Goal: Task Accomplishment & Management: Use online tool/utility

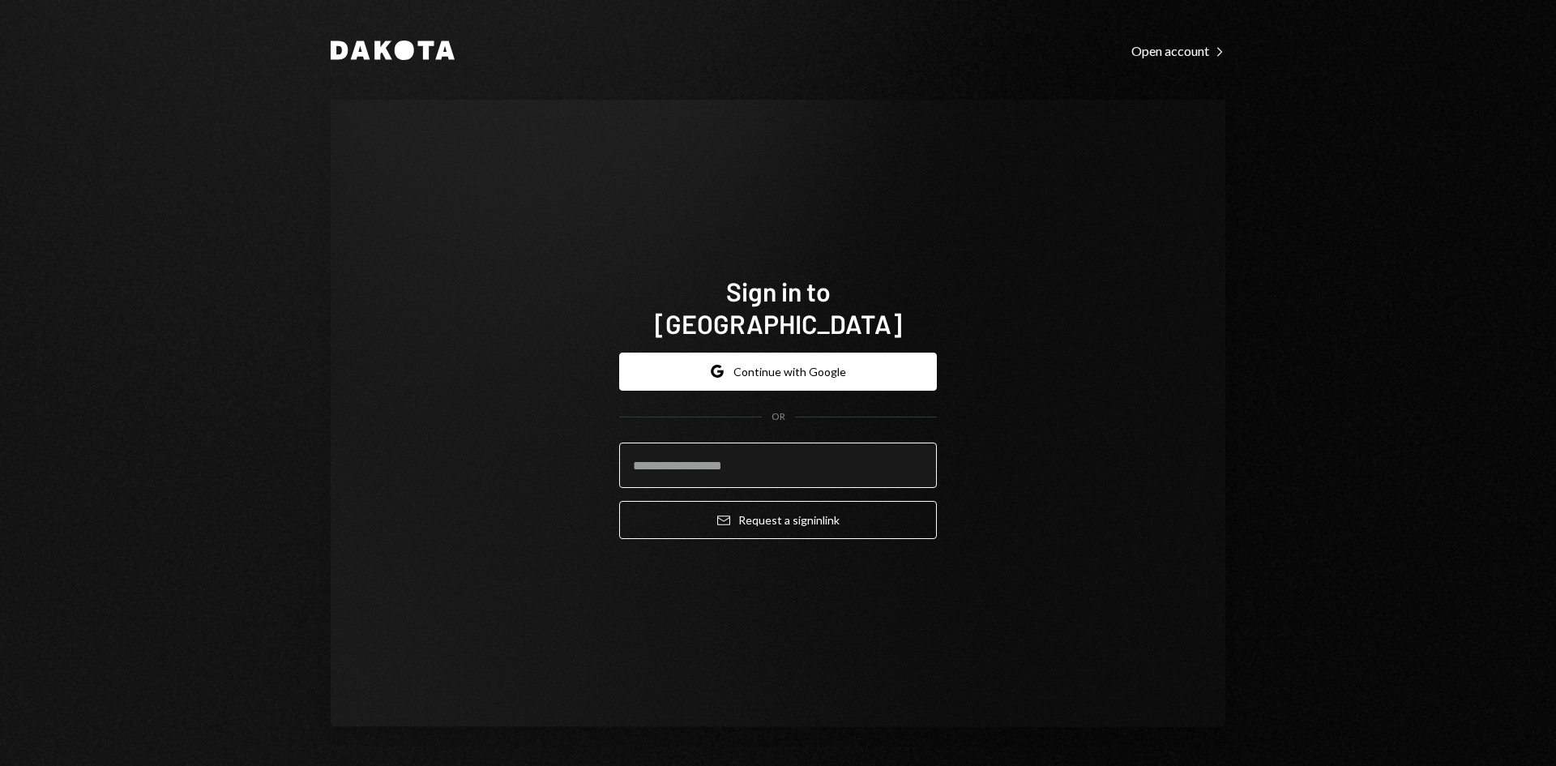
click at [833, 442] on input "email" at bounding box center [778, 464] width 318 height 45
type input "**********"
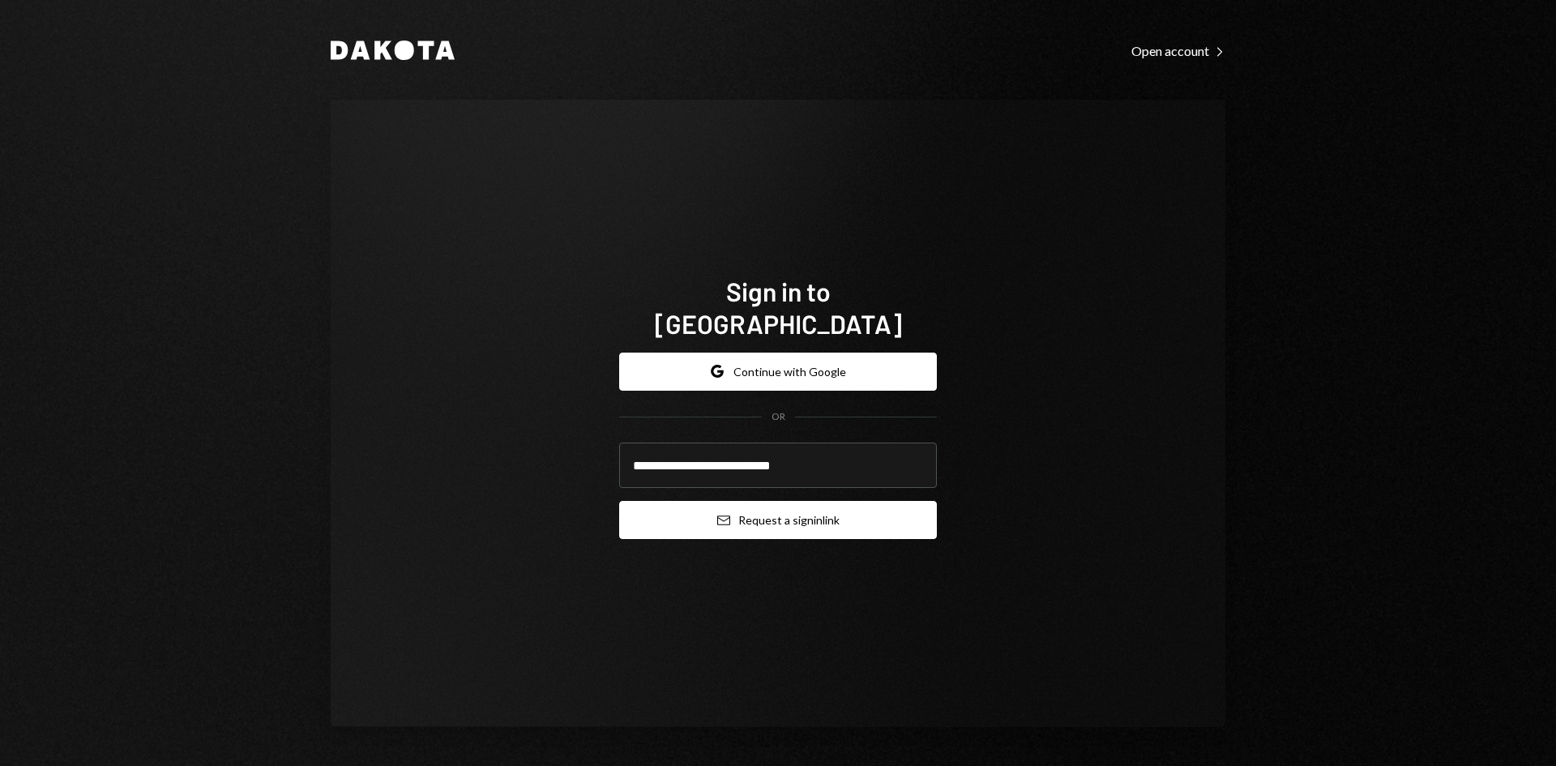
click at [813, 502] on button "Email Request a sign in link" at bounding box center [778, 520] width 318 height 38
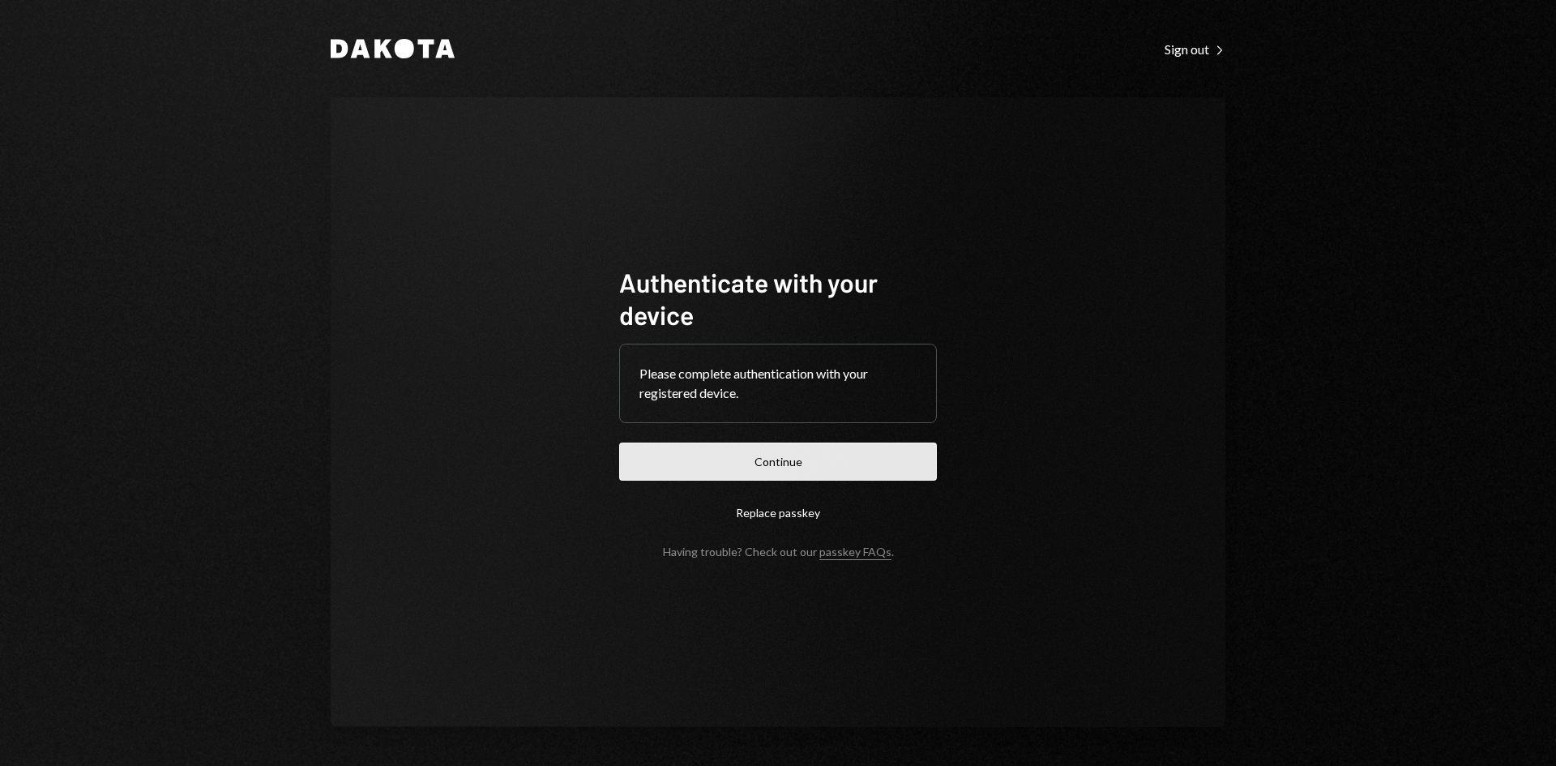
click at [740, 454] on button "Continue" at bounding box center [778, 461] width 318 height 38
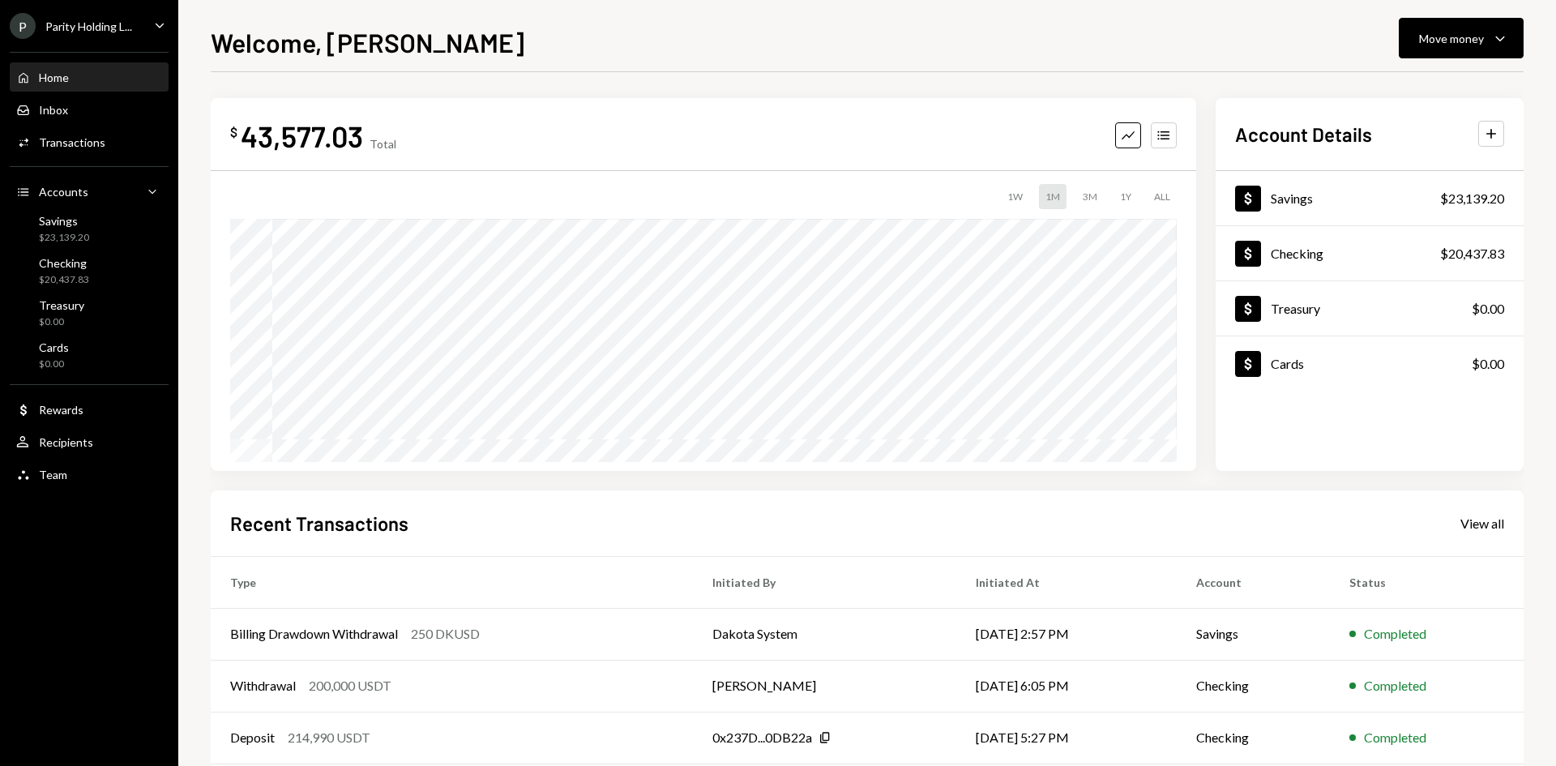
click at [147, 15] on div "P Parity Holding L... Caret Down" at bounding box center [89, 26] width 178 height 26
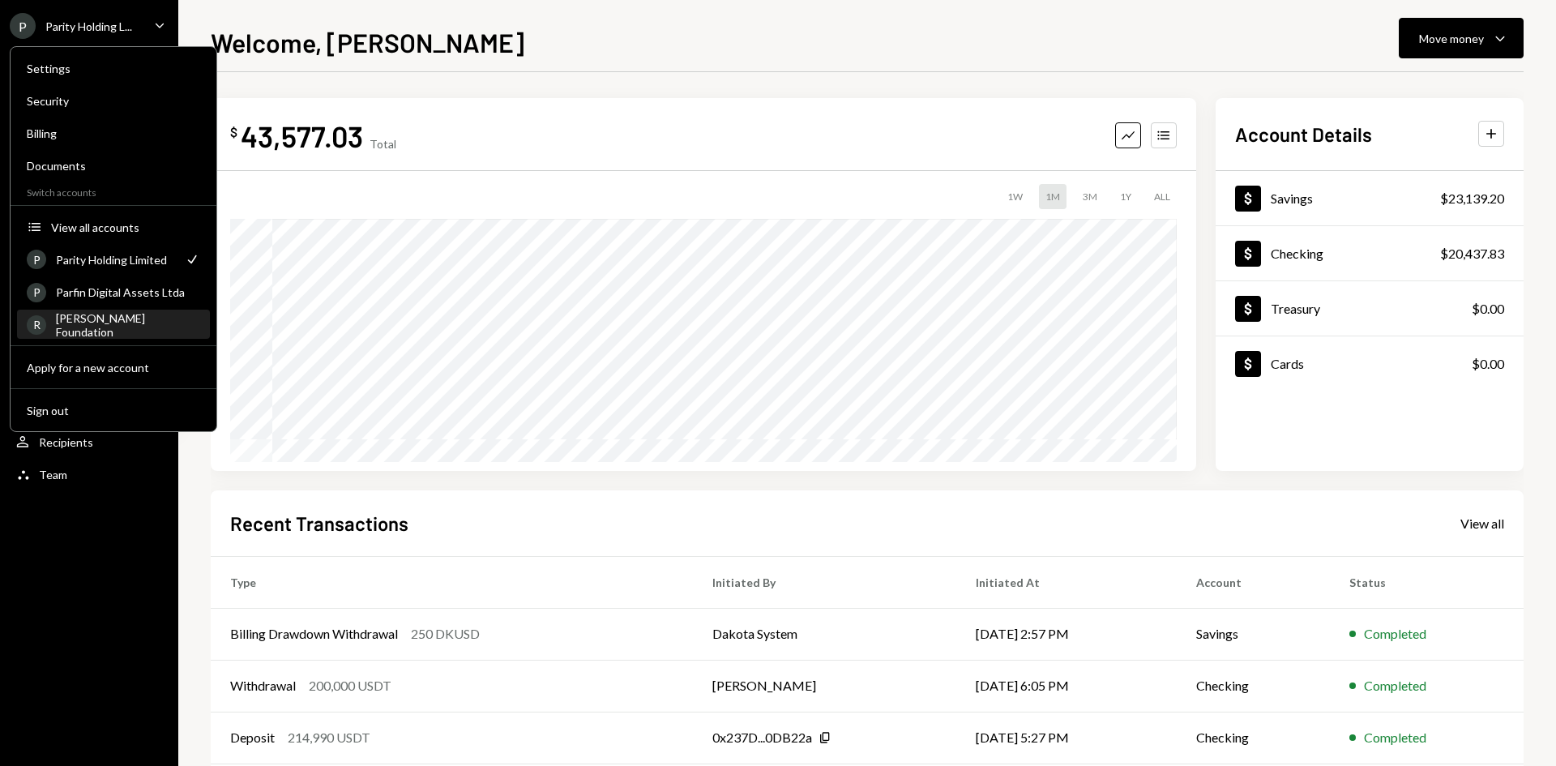
click at [121, 318] on div "[PERSON_NAME] Foundation" at bounding box center [128, 325] width 144 height 28
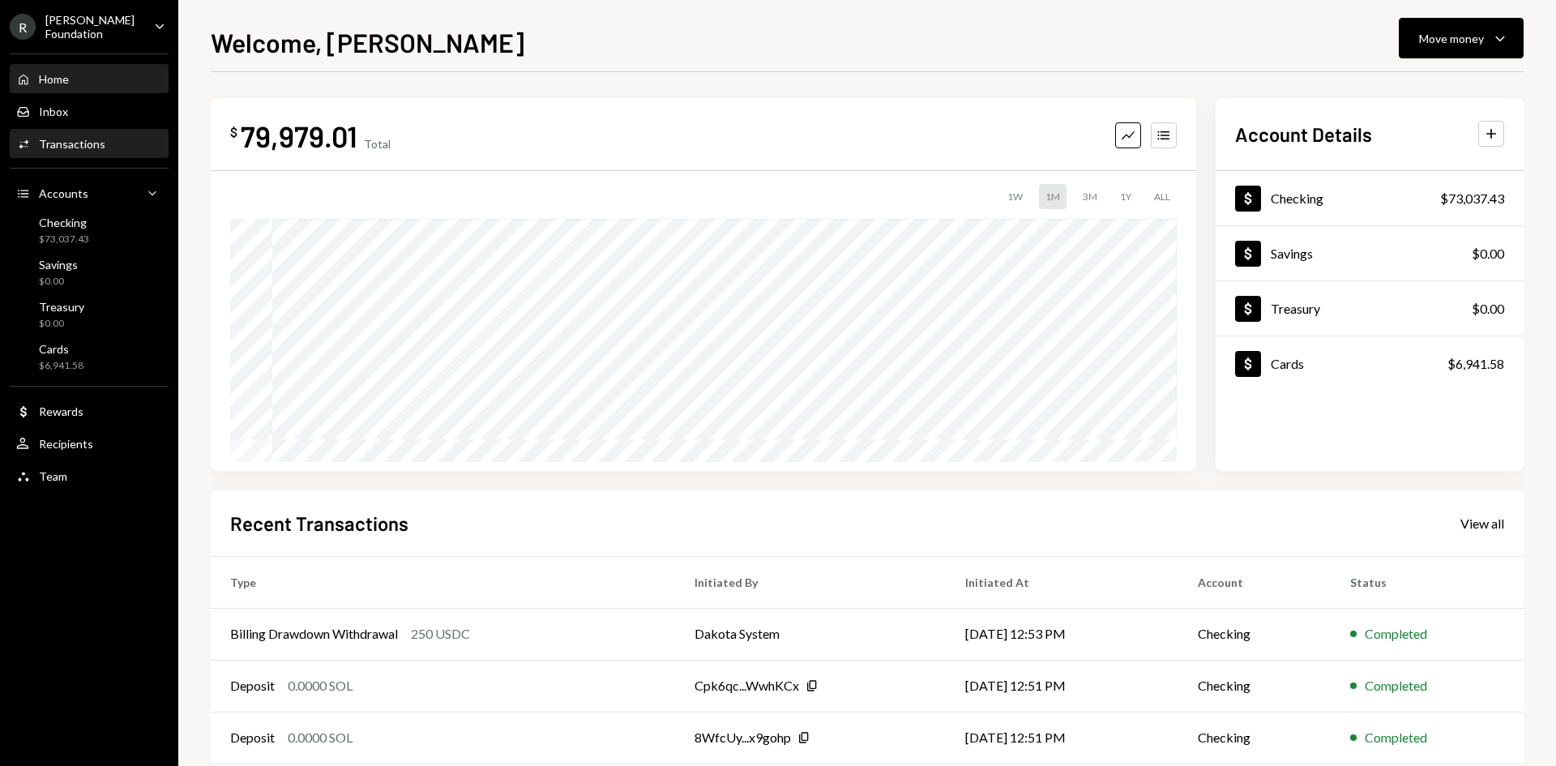
click at [69, 137] on div "Transactions" at bounding box center [72, 144] width 66 height 14
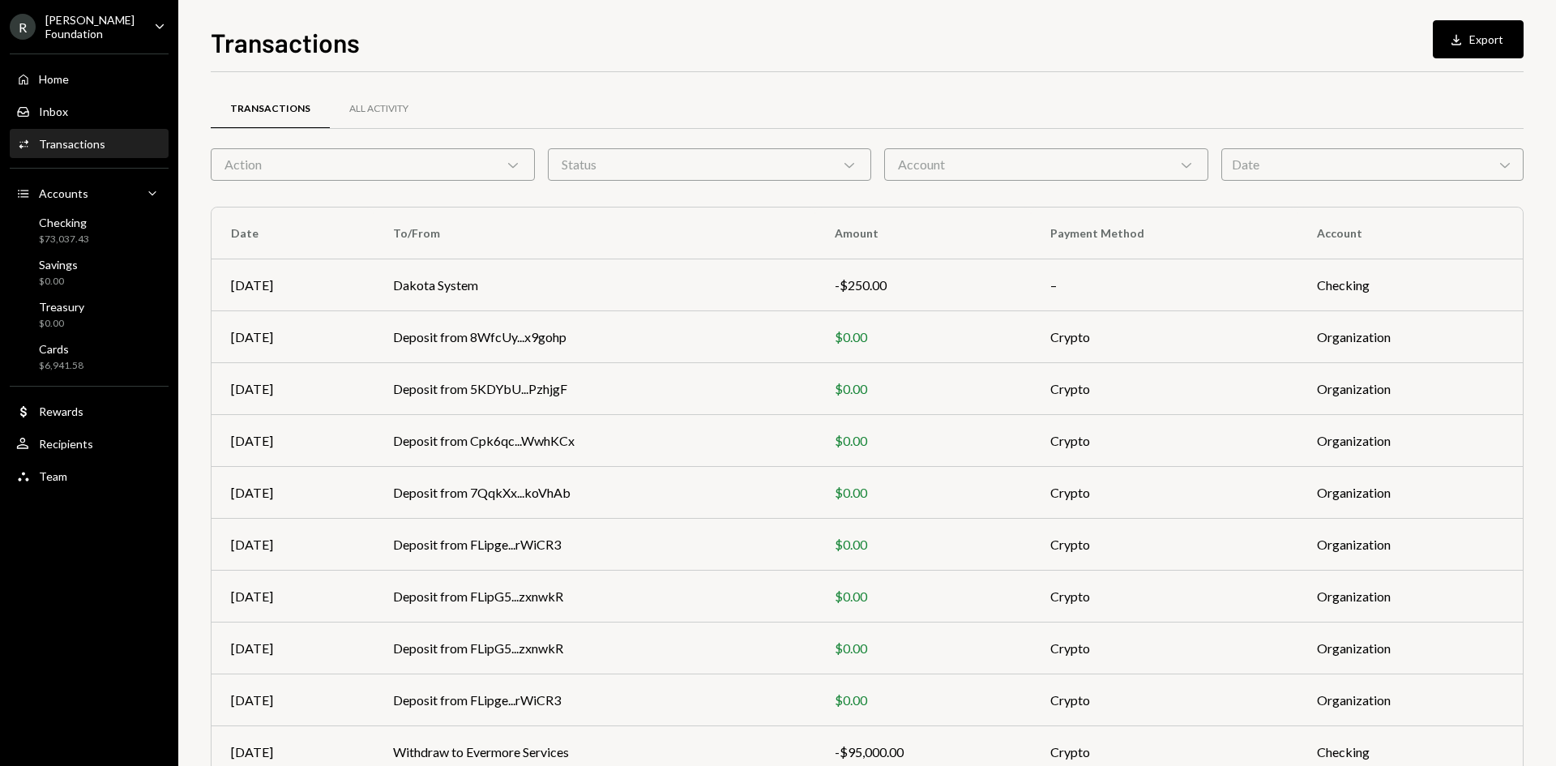
click at [1233, 160] on div "Date Chevron Down" at bounding box center [1372, 164] width 302 height 32
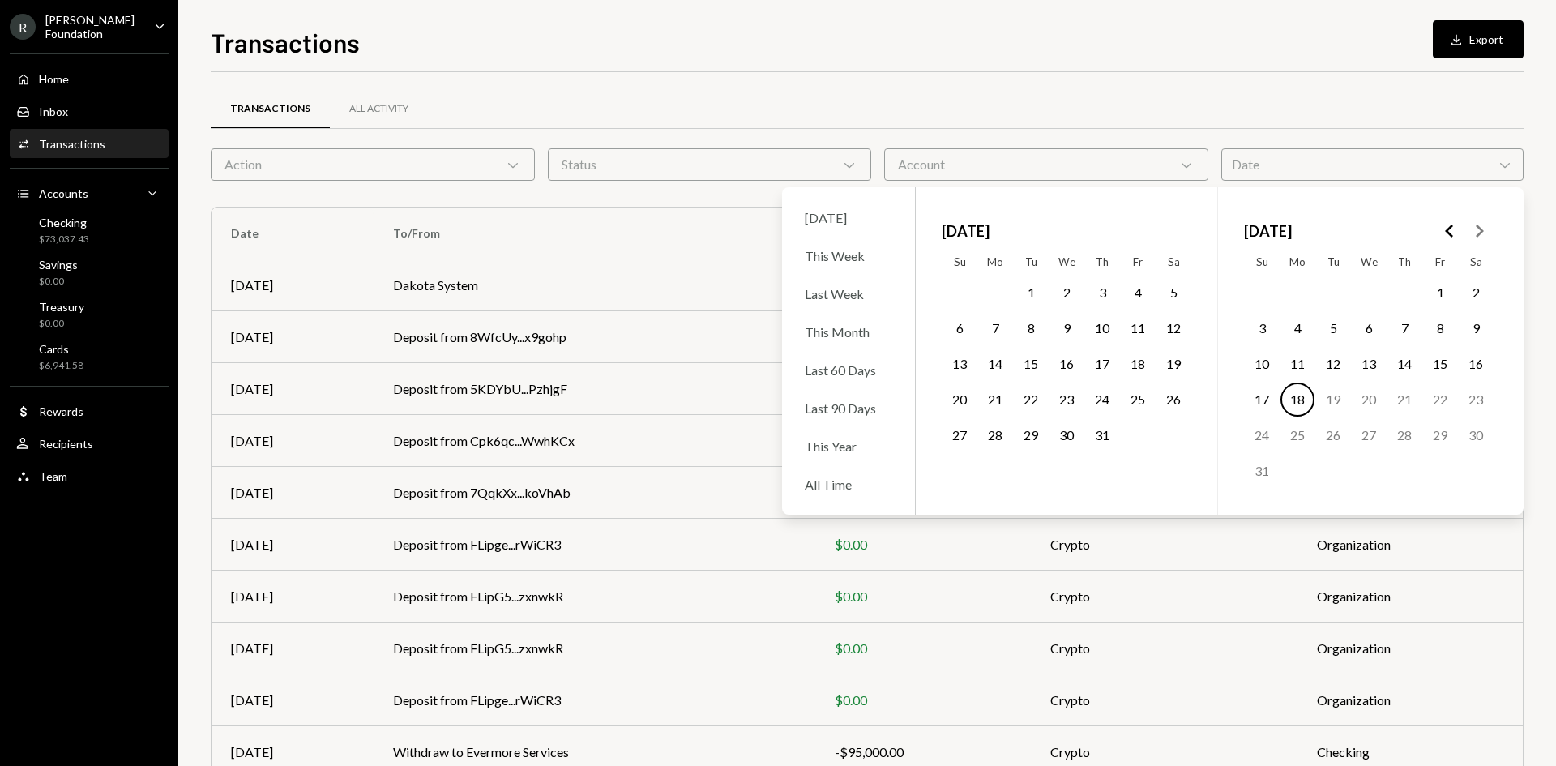
click at [1025, 294] on button "1" at bounding box center [1031, 293] width 34 height 34
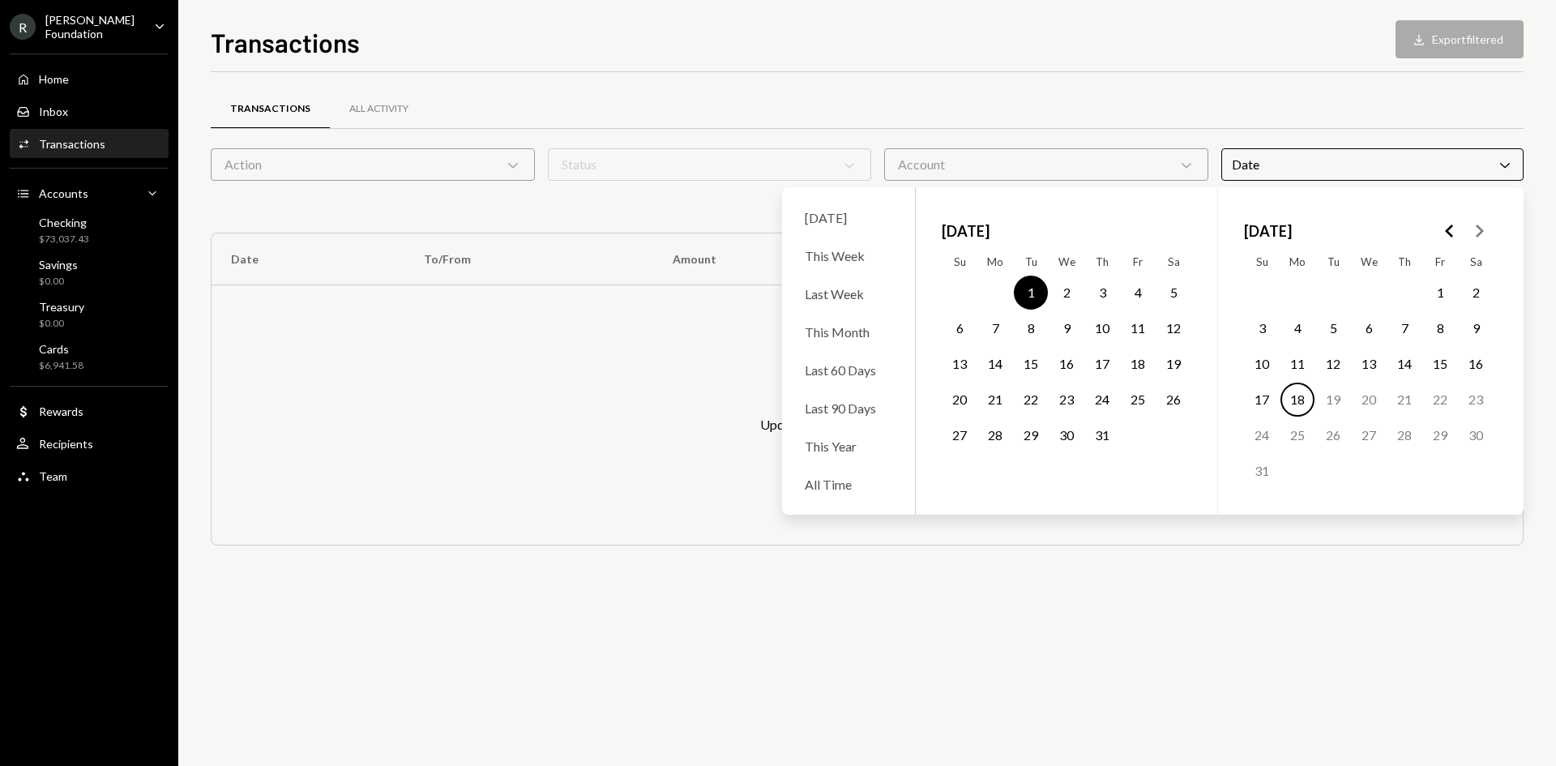
click at [1098, 432] on button "31" at bounding box center [1102, 435] width 34 height 34
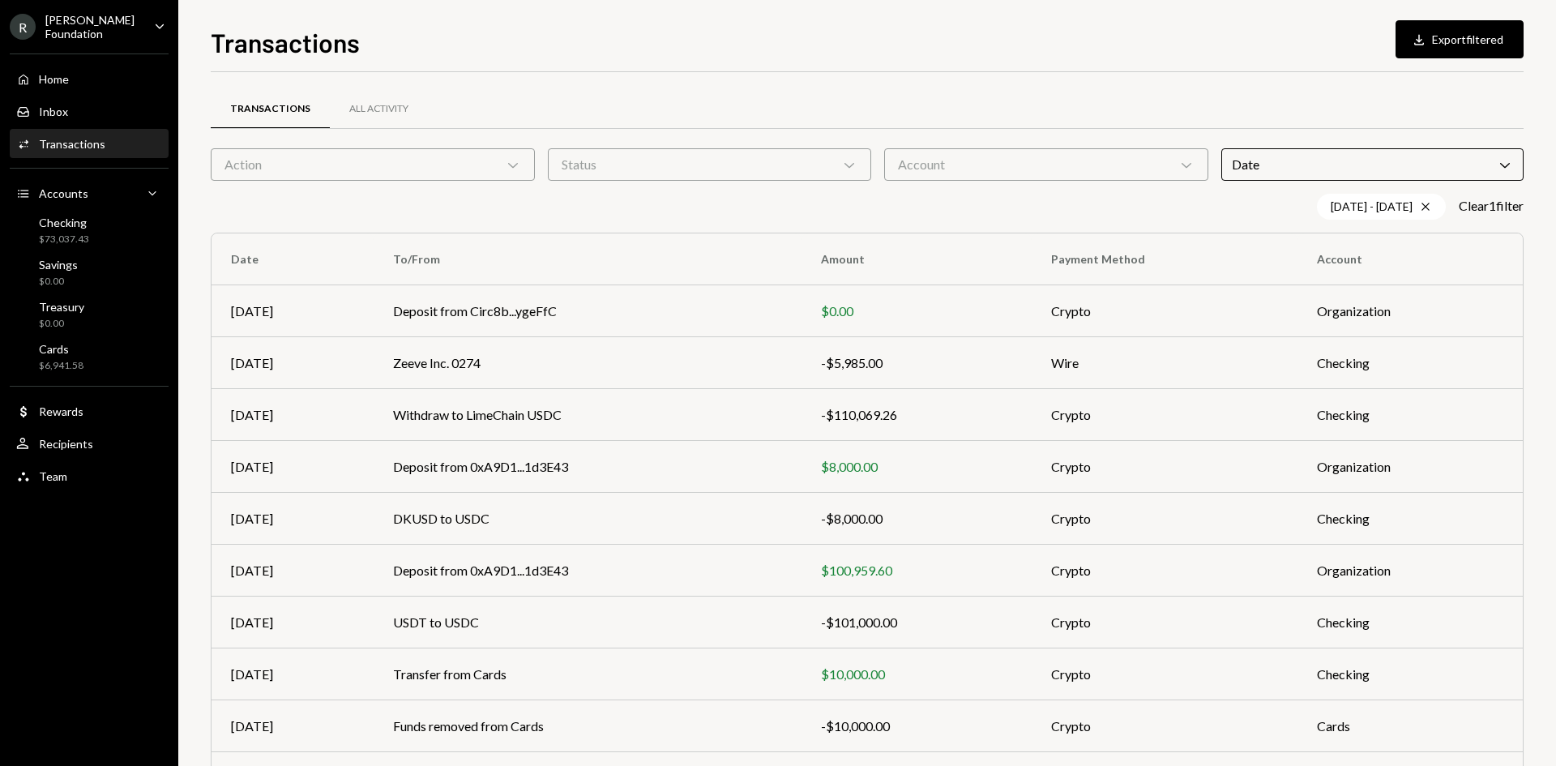
click at [1262, 116] on div "Transactions All Activity" at bounding box center [867, 108] width 1313 height 41
click at [1430, 58] on div "Transactions Download Export filtered Transactions All Activity Action Chevron …" at bounding box center [867, 394] width 1313 height 743
click at [1450, 48] on button "Download Export filtered" at bounding box center [1459, 39] width 128 height 38
